Goal: Navigation & Orientation: Find specific page/section

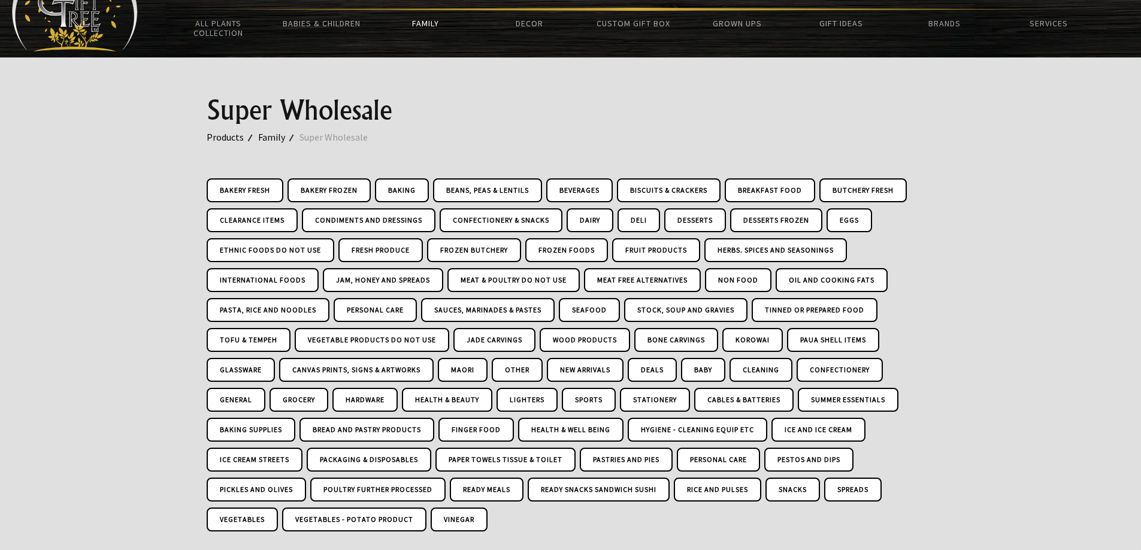
scroll to position [120, 0]
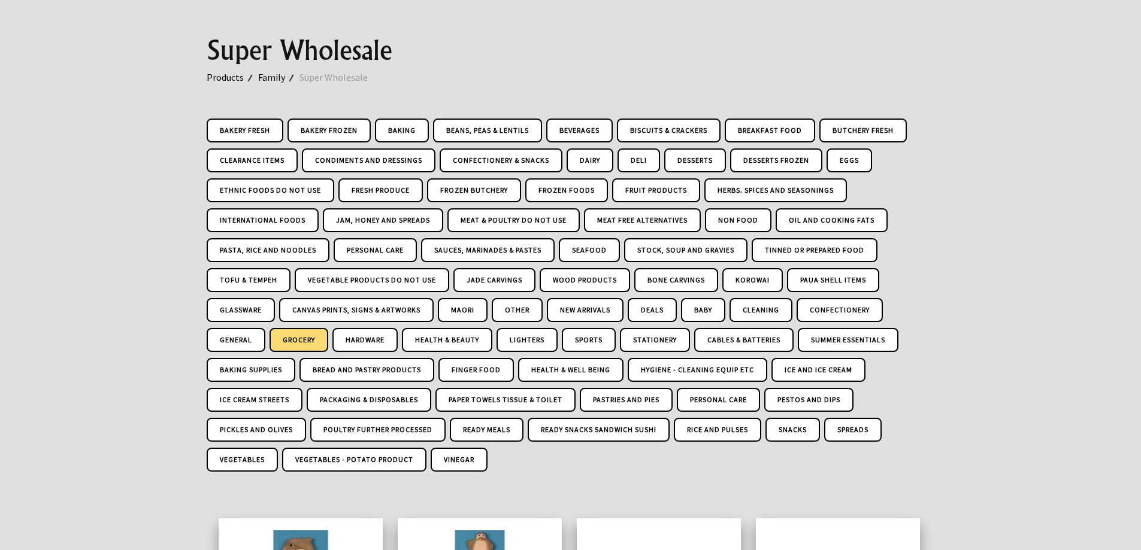
click at [311, 341] on link "Grocery" at bounding box center [299, 340] width 59 height 24
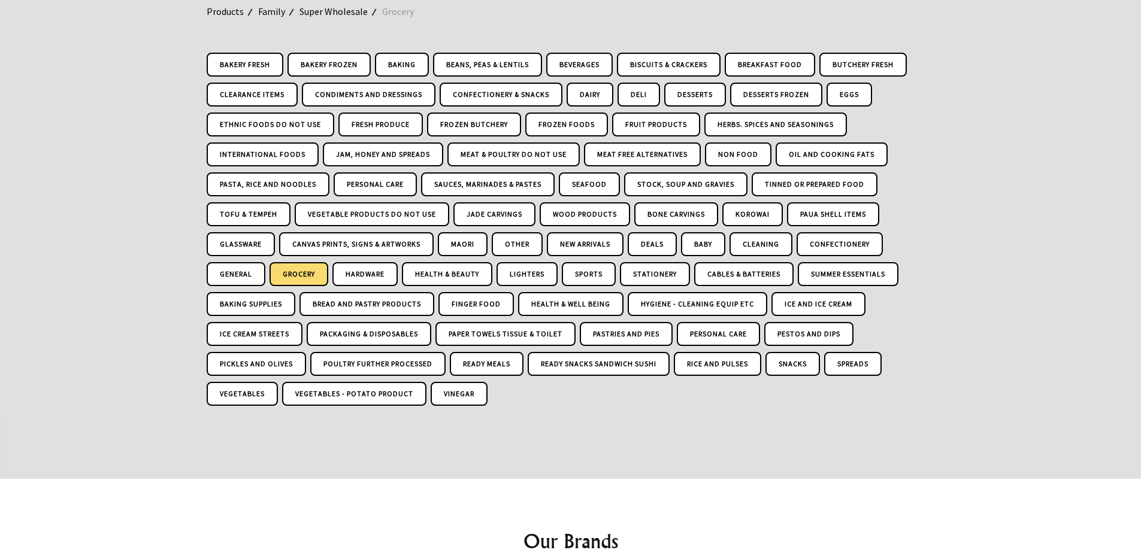
scroll to position [157, 0]
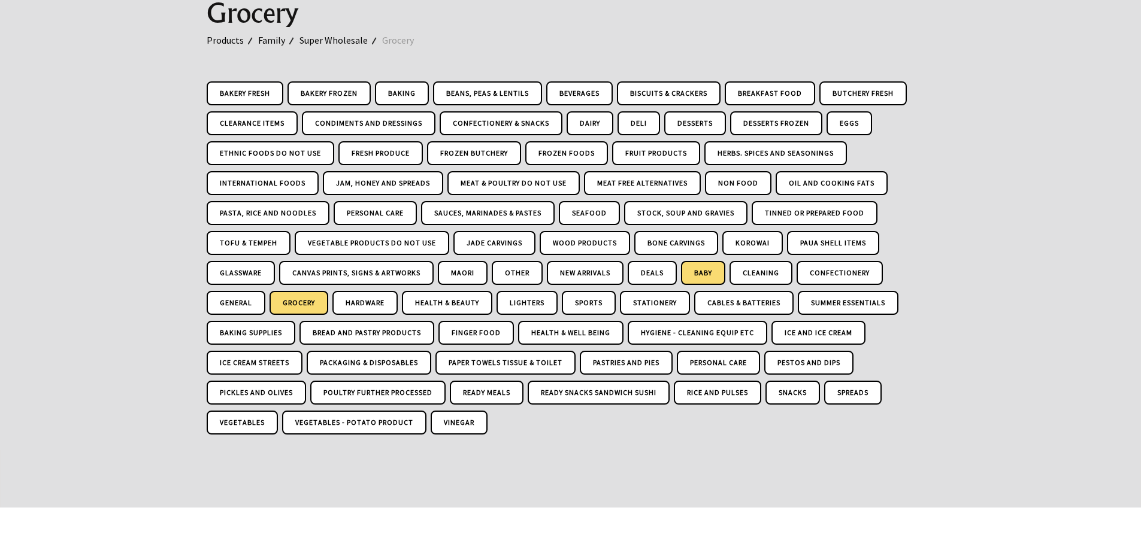
click at [690, 271] on link "Baby" at bounding box center [703, 273] width 44 height 24
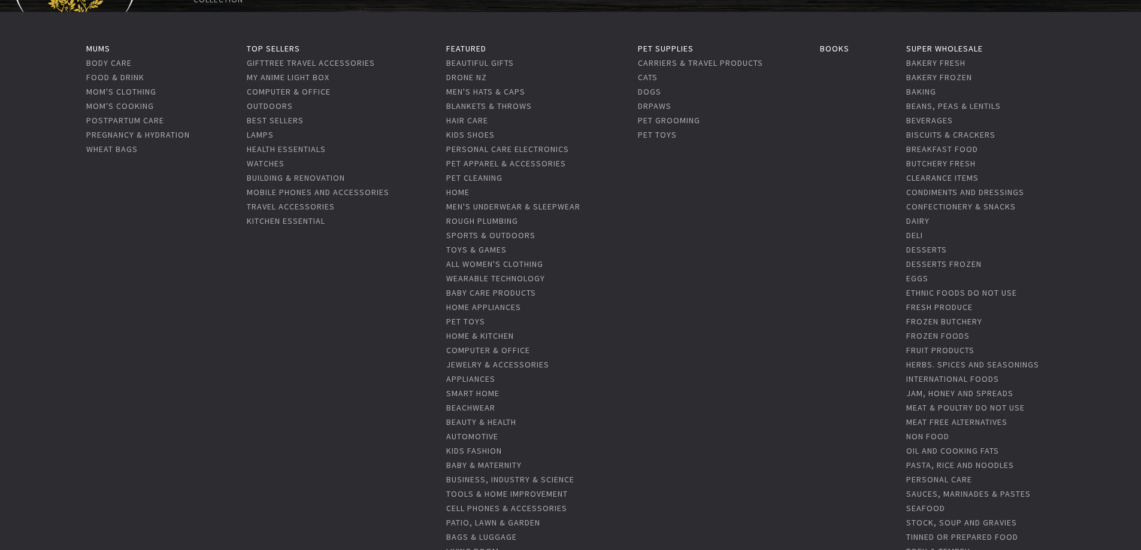
scroll to position [120, 0]
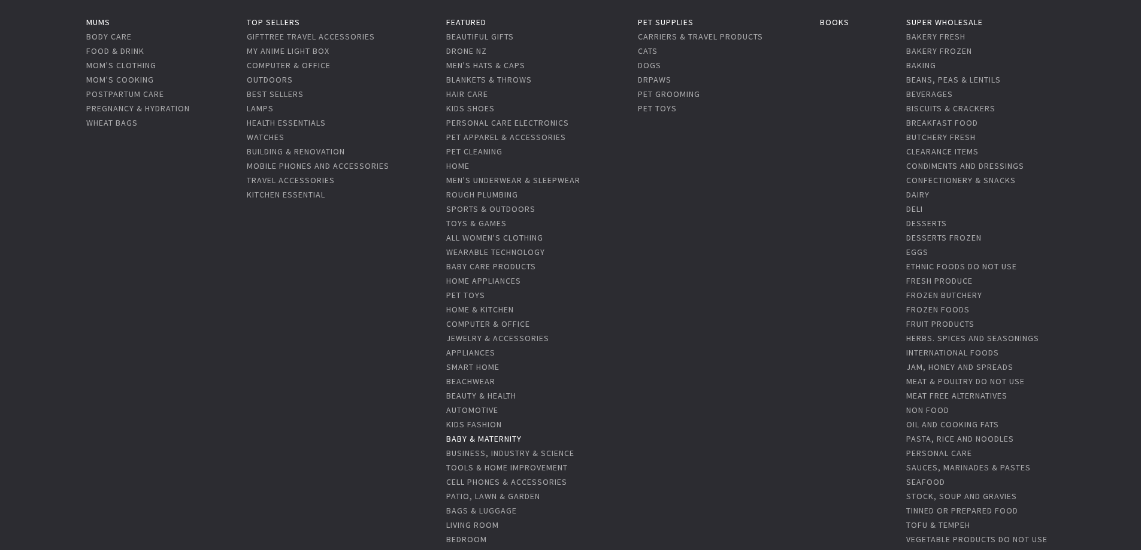
click at [479, 440] on link "Baby & Maternity" at bounding box center [483, 439] width 75 height 11
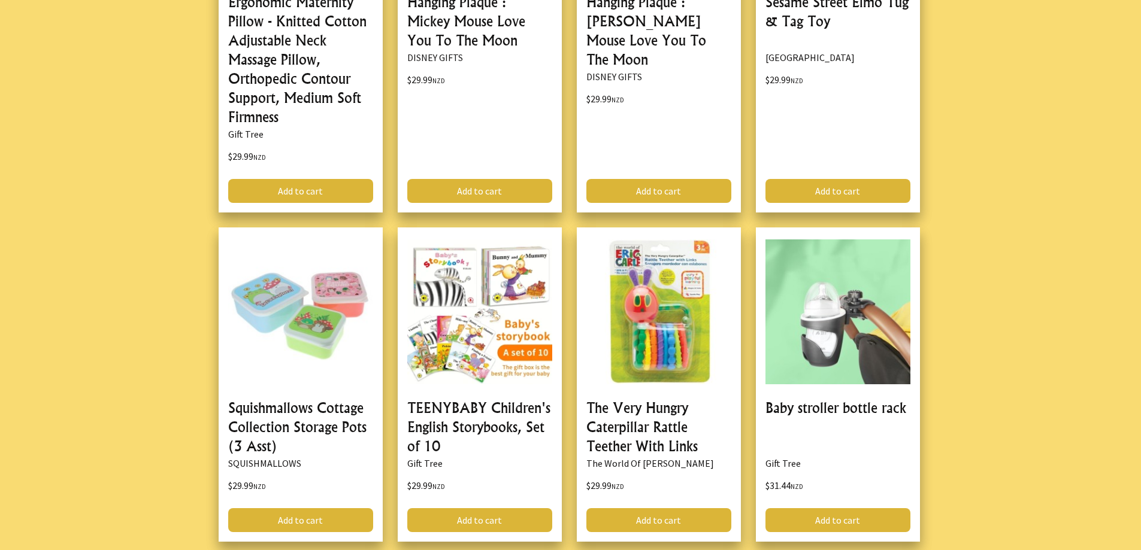
scroll to position [3534, 0]
